Goal: Navigation & Orientation: Find specific page/section

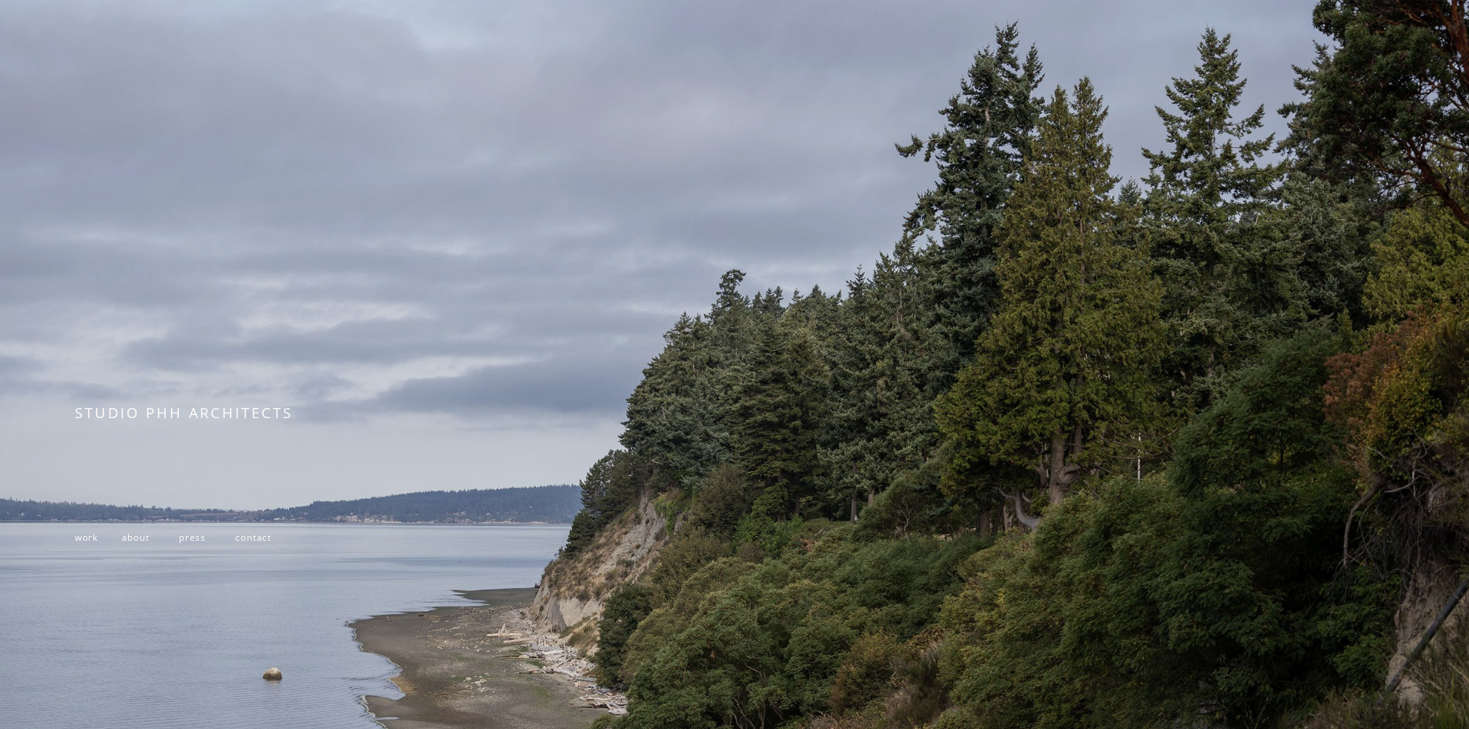
click at [85, 543] on span "work" at bounding box center [86, 537] width 23 height 12
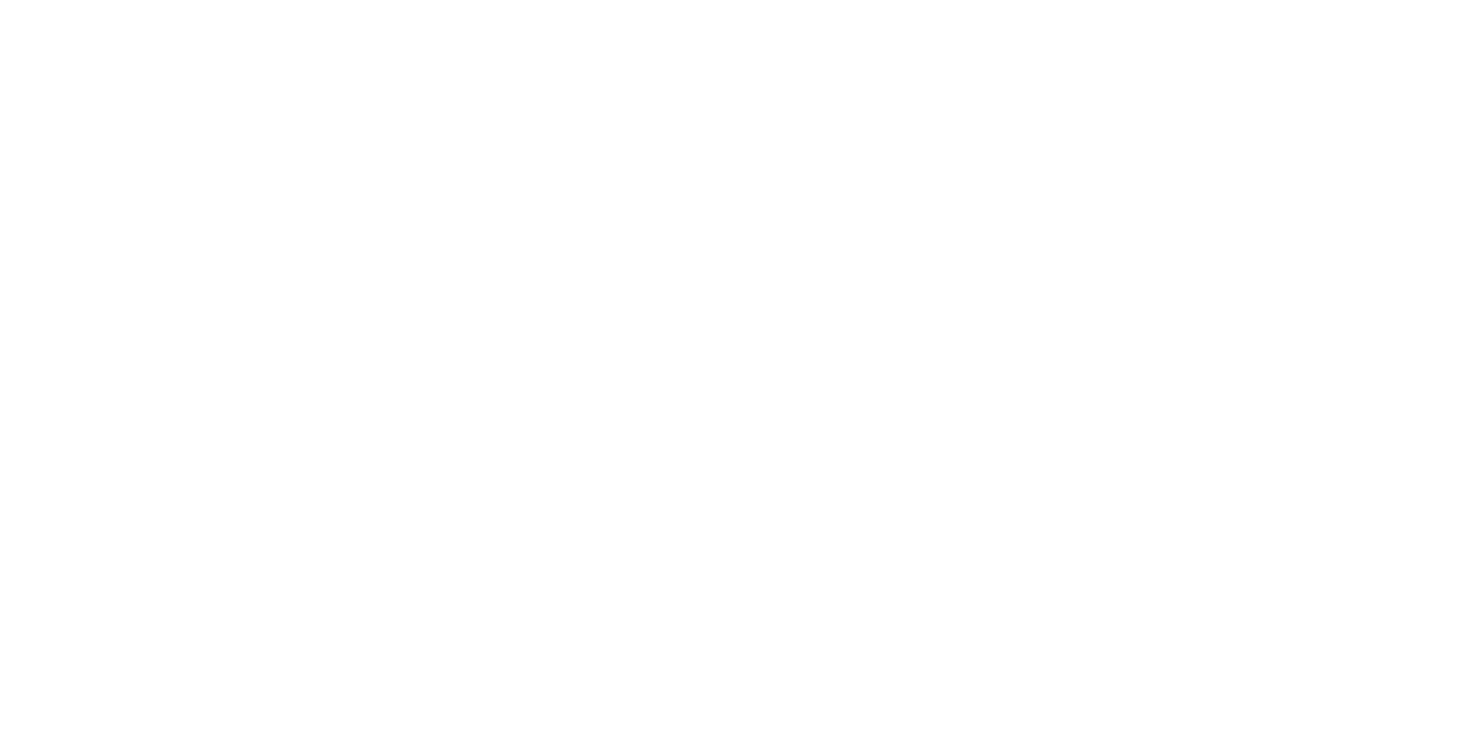
scroll to position [11660, 0]
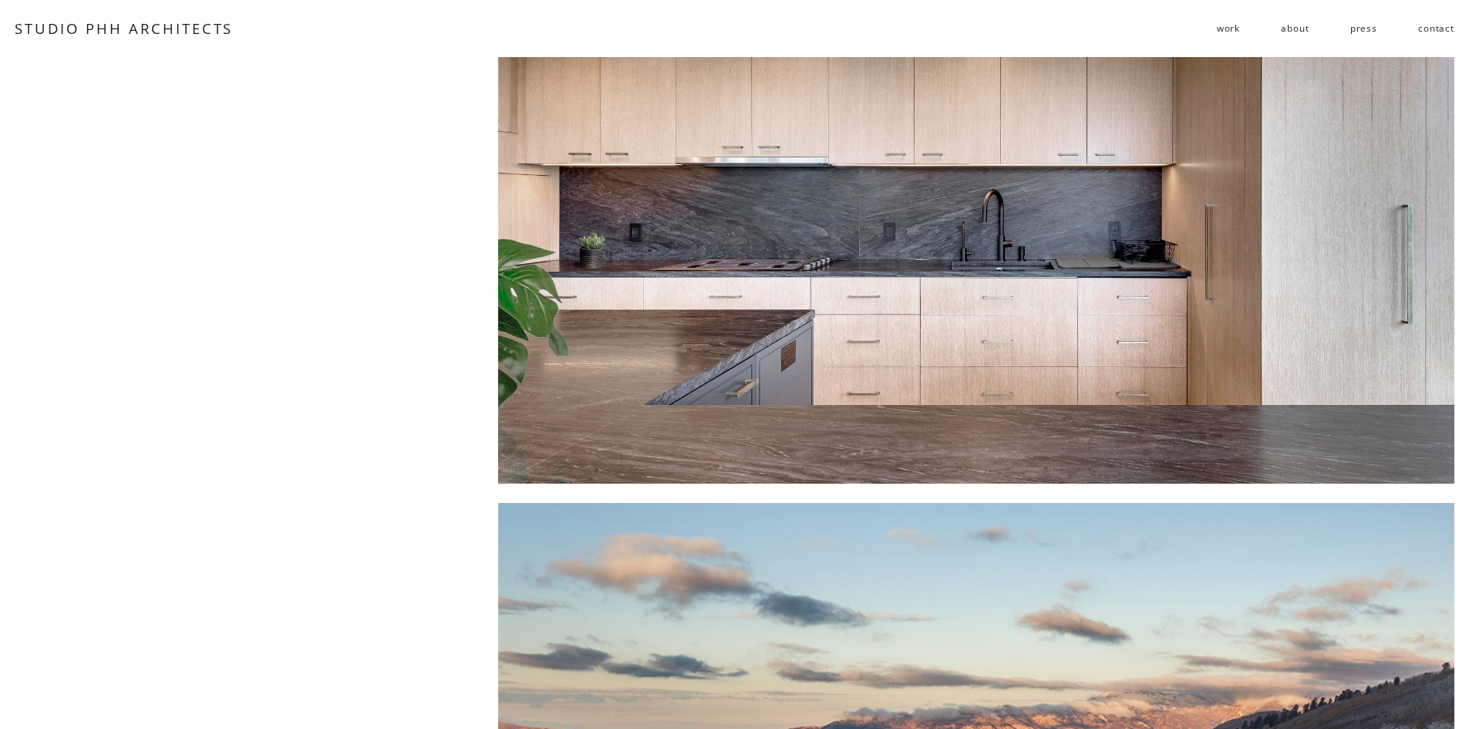
click at [1086, 270] on div at bounding box center [976, 192] width 956 height 584
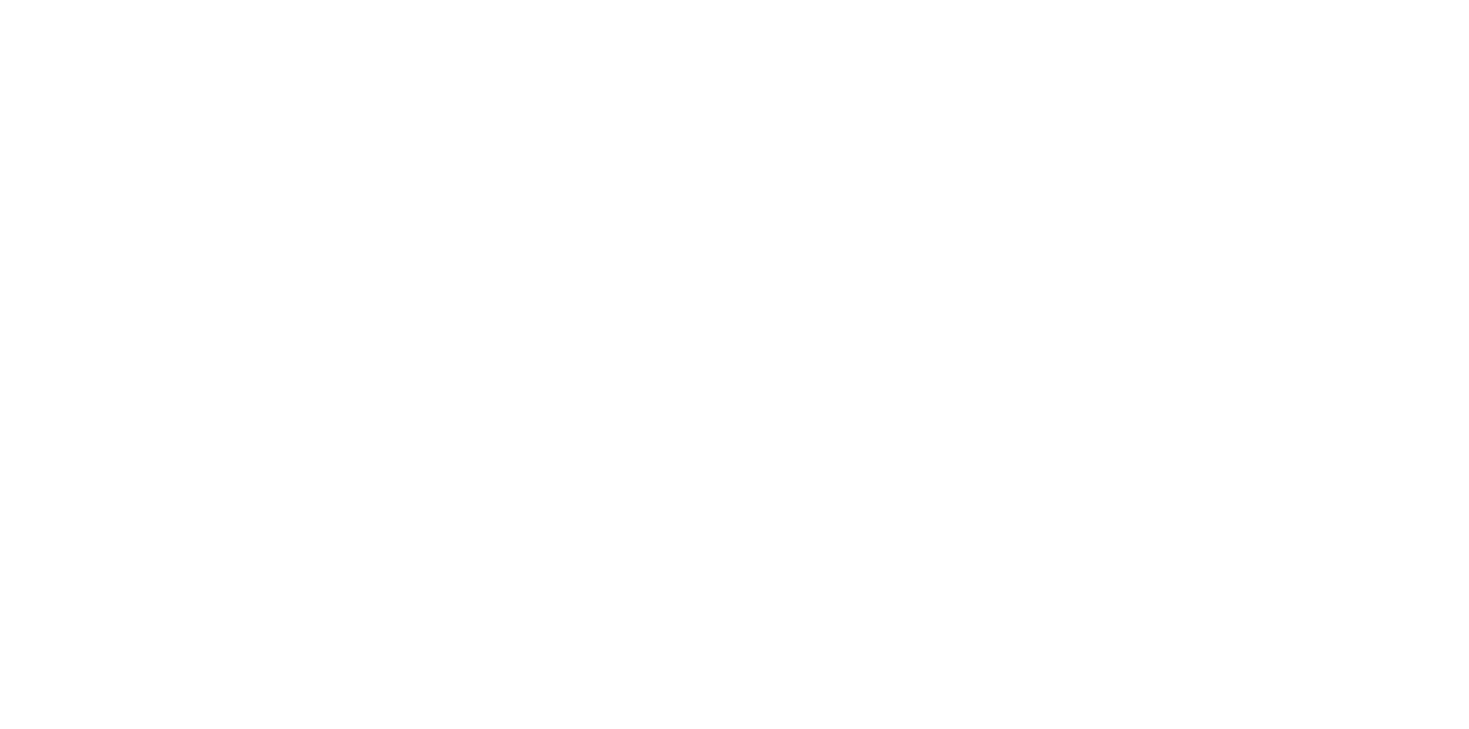
scroll to position [4628, 0]
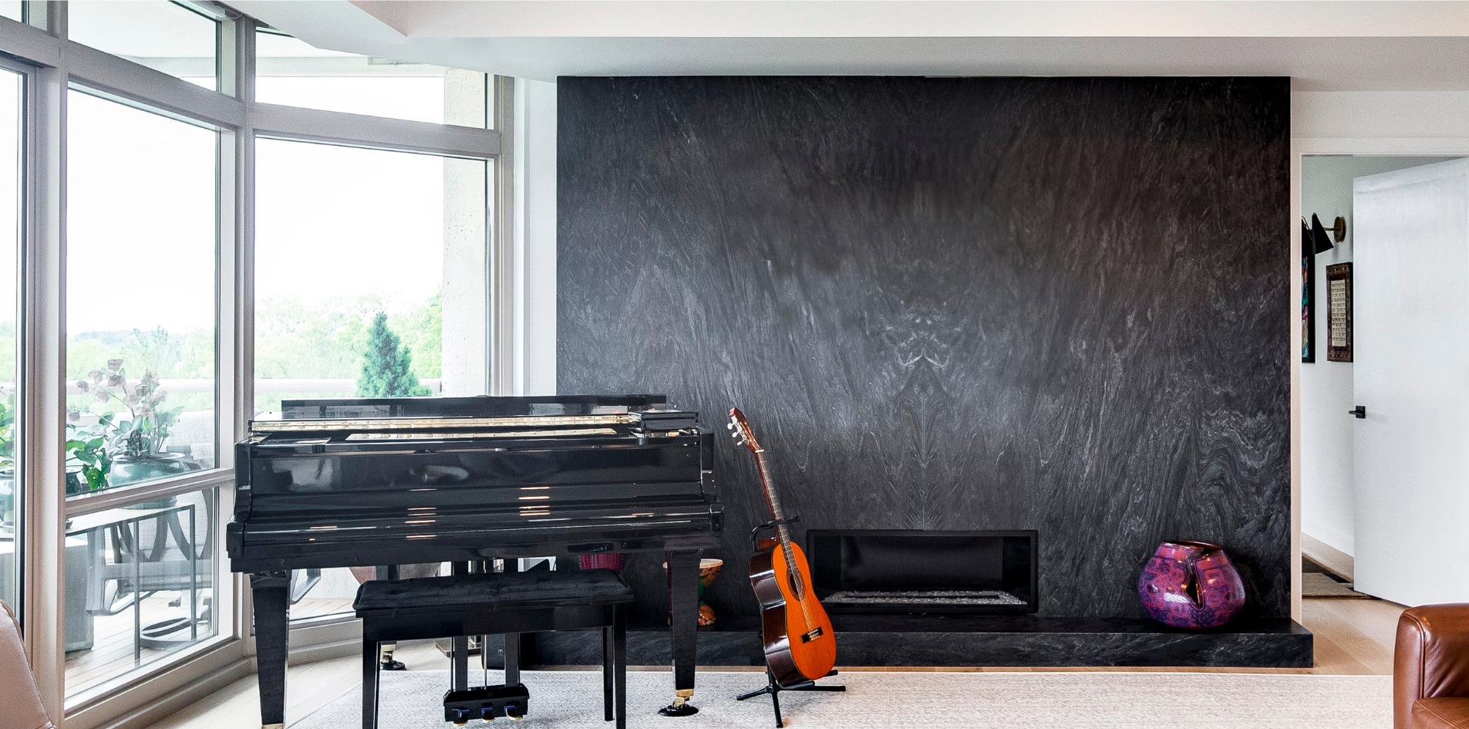
drag, startPoint x: 807, startPoint y: 553, endPoint x: 1027, endPoint y: 629, distance: 232.5
click at [1024, 627] on div at bounding box center [734, 367] width 1469 height 935
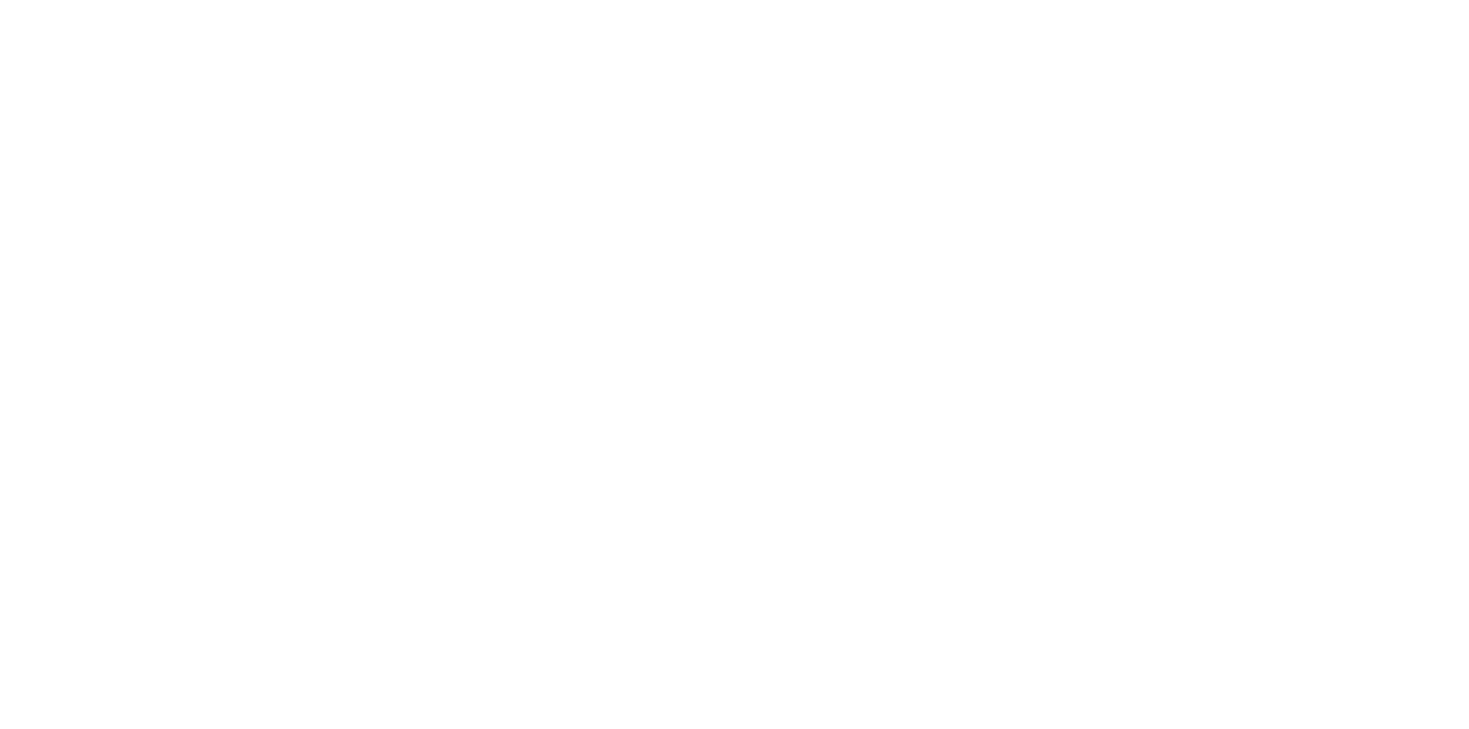
scroll to position [1851, 0]
